Goal: Complete application form

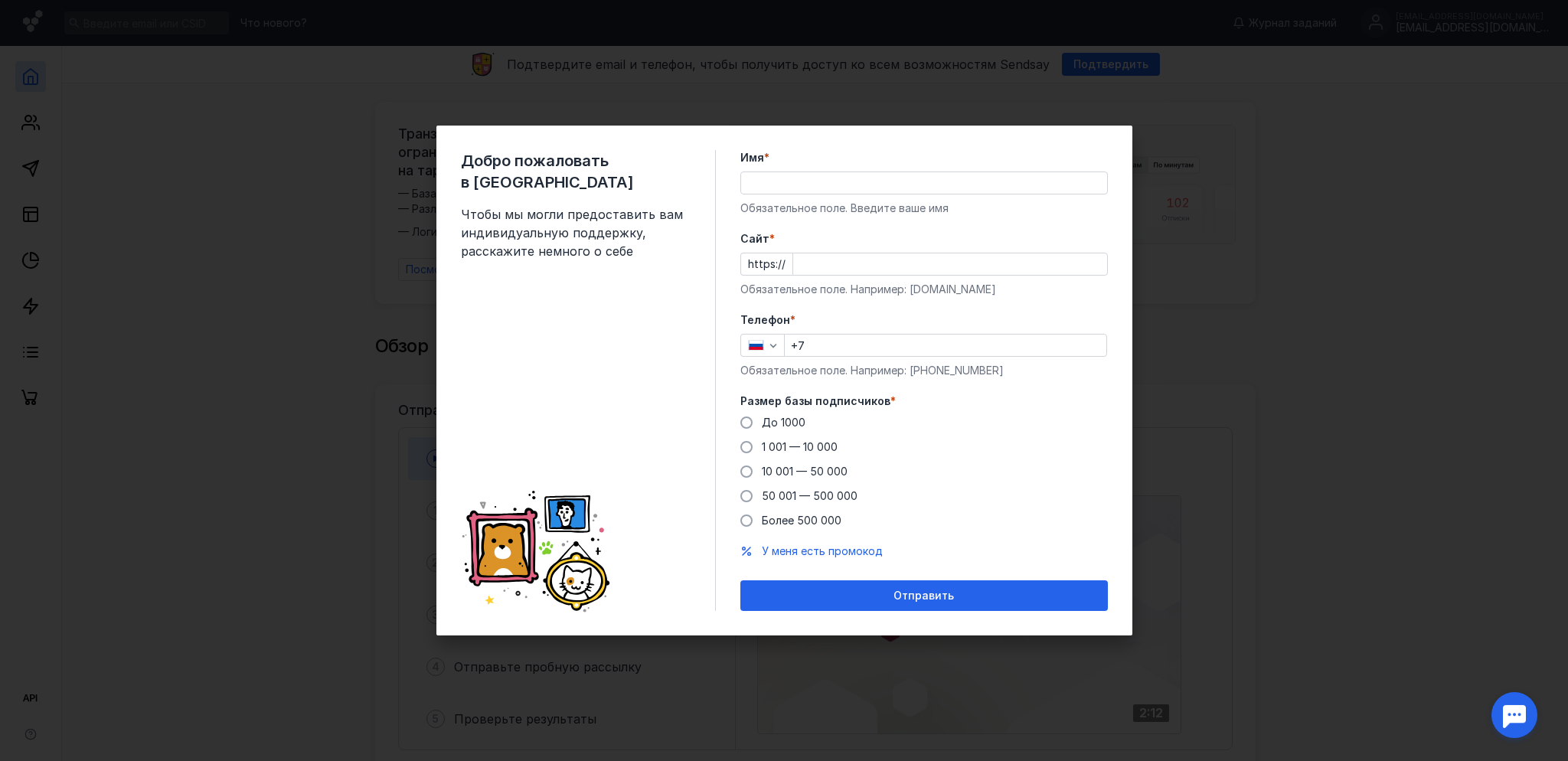
click at [767, 180] on input "Имя *" at bounding box center [924, 183] width 366 height 21
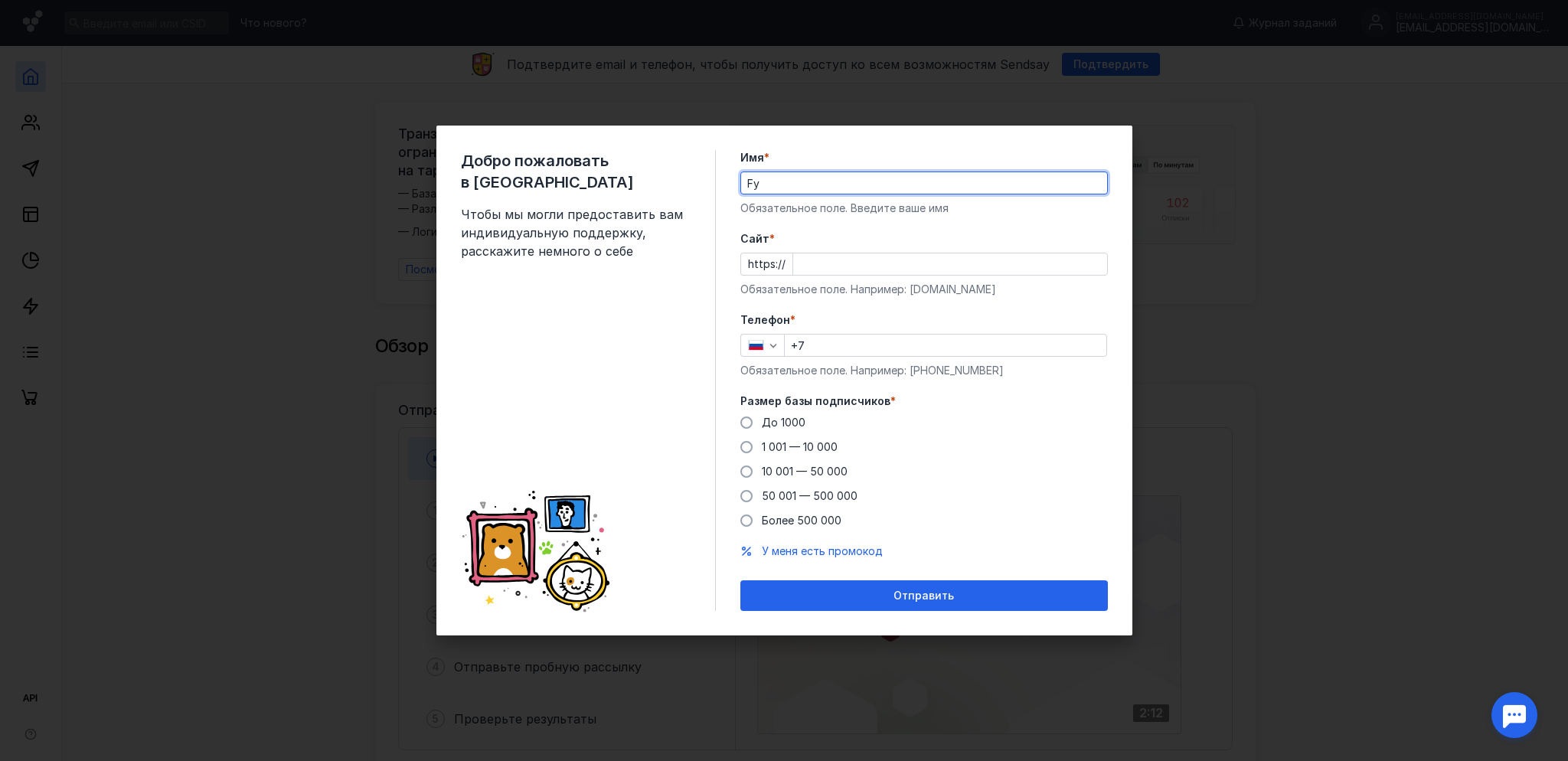
type input "F"
type input "[PERSON_NAME]"
click at [849, 260] on input "Cайт *" at bounding box center [950, 264] width 314 height 21
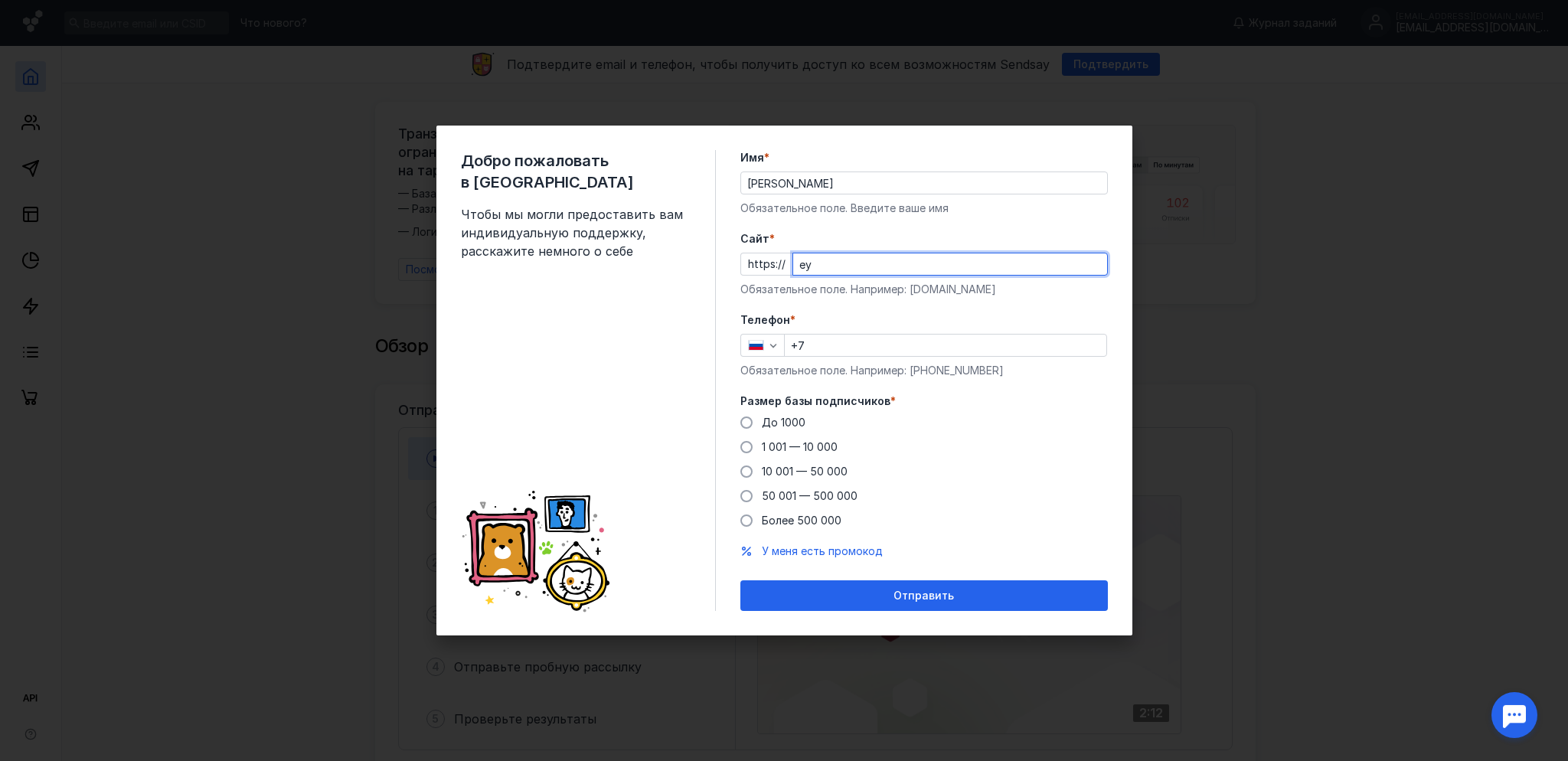
type input "е"
drag, startPoint x: 845, startPoint y: 269, endPoint x: 748, endPoint y: 261, distance: 97.3
click at [793, 261] on input "[DOMAIN_NAME]" at bounding box center [950, 264] width 314 height 21
type input "[DOMAIN_NAME]"
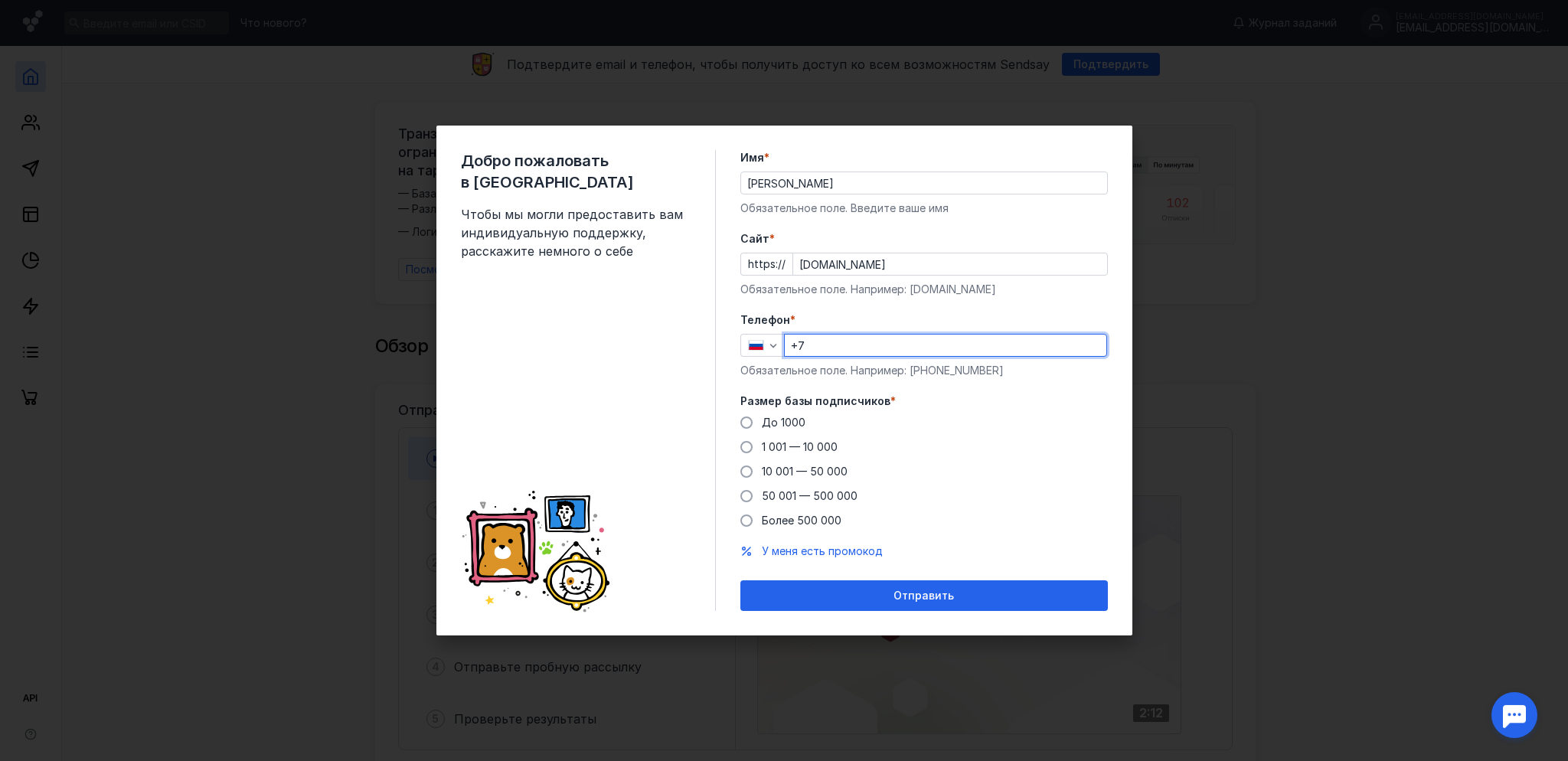
click at [823, 345] on input "+7" at bounding box center [945, 344] width 322 height 21
type input "[PHONE_NUMBER]"
click at [798, 418] on span "До 1000" at bounding box center [784, 422] width 44 height 13
click at [0, 0] on input "До 1000" at bounding box center [0, 0] width 0 height 0
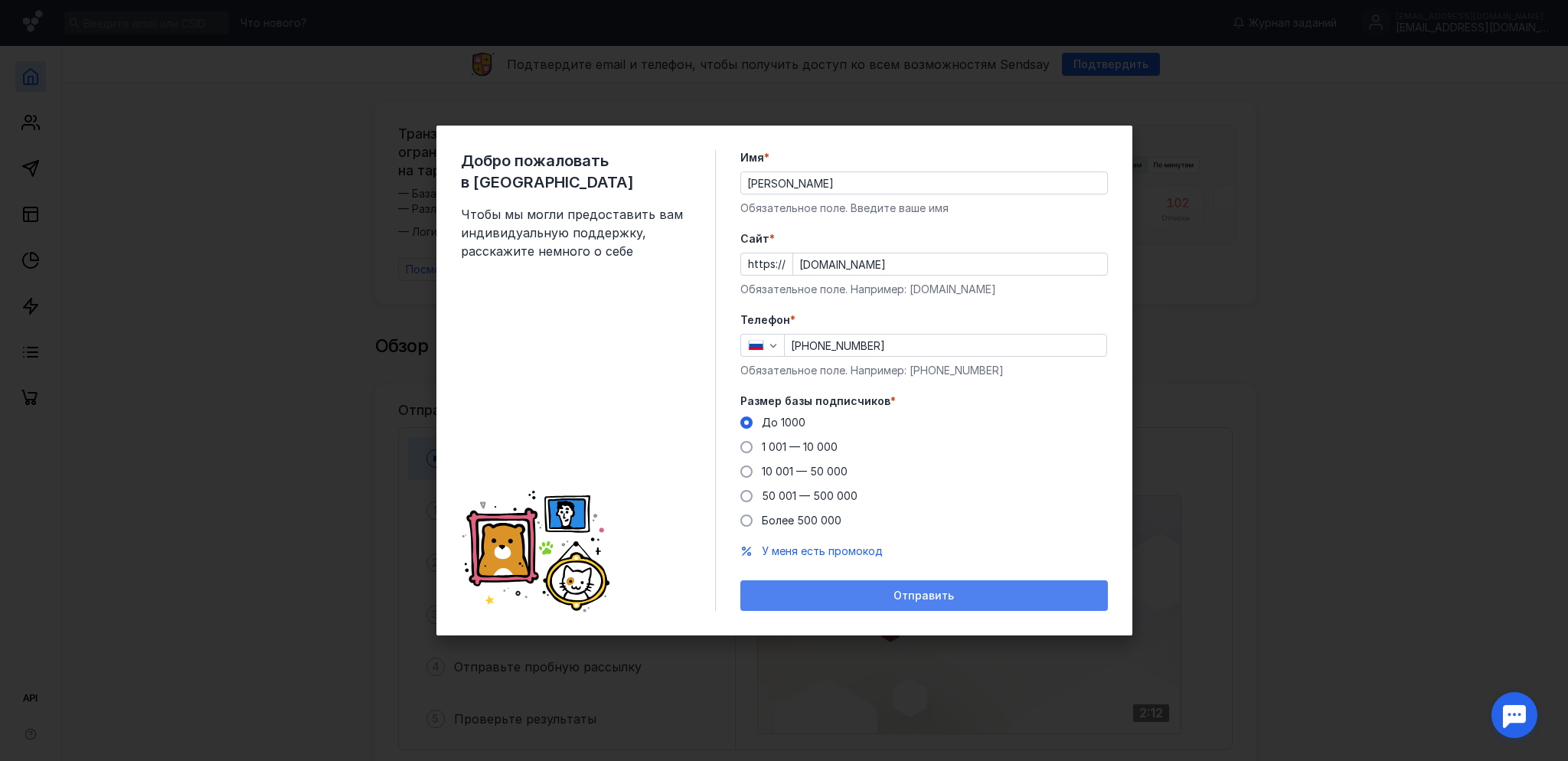
click at [939, 594] on span "Отправить" at bounding box center [923, 595] width 60 height 13
